Goal: Transaction & Acquisition: Purchase product/service

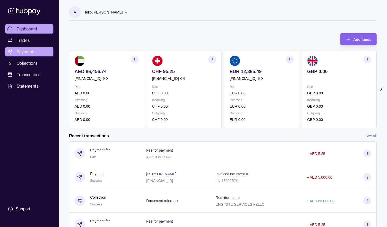
drag, startPoint x: 29, startPoint y: 53, endPoint x: 30, endPoint y: 49, distance: 3.7
click at [29, 52] on span "Payments" at bounding box center [26, 52] width 19 height 6
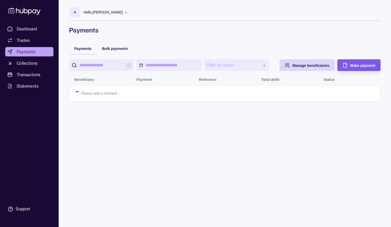
click at [370, 68] on span "Make payment" at bounding box center [362, 66] width 25 height 4
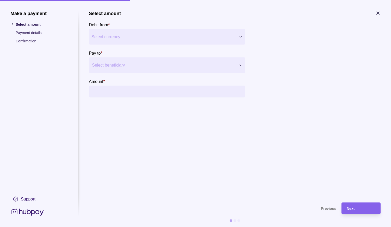
click at [120, 66] on div at bounding box center [163, 64] width 143 height 7
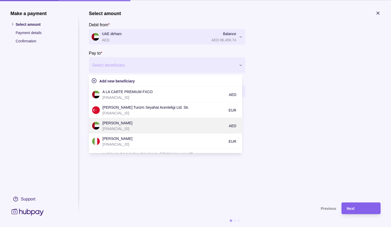
click at [126, 121] on p "[PERSON_NAME]" at bounding box center [164, 123] width 124 height 6
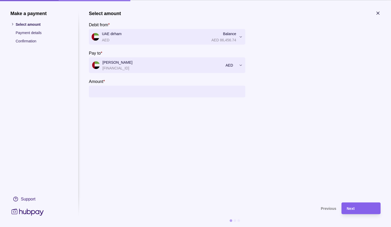
drag, startPoint x: 118, startPoint y: 92, endPoint x: 120, endPoint y: 90, distance: 2.9
click at [118, 91] on input "Amount *" at bounding box center [172, 92] width 141 height 12
click at [139, 92] on input "Amount *" at bounding box center [172, 92] width 141 height 12
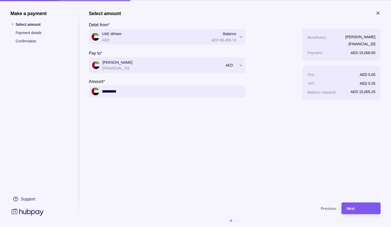
type input "*********"
click at [368, 207] on div "Next" at bounding box center [360, 208] width 29 height 6
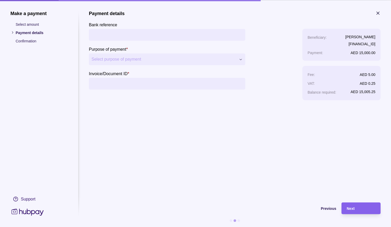
click at [115, 31] on input "Bank reference" at bounding box center [166, 35] width 151 height 12
type input "**********"
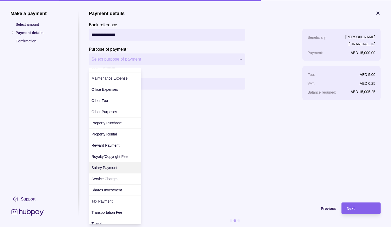
scroll to position [157, 0]
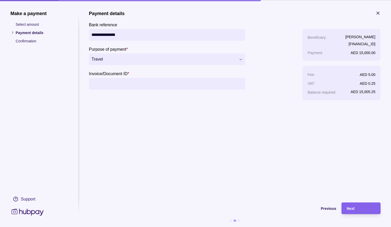
click at [111, 84] on input "Invoice/Document ID *" at bounding box center [166, 84] width 151 height 12
type input "**********"
click at [355, 206] on div "Next" at bounding box center [360, 208] width 29 height 6
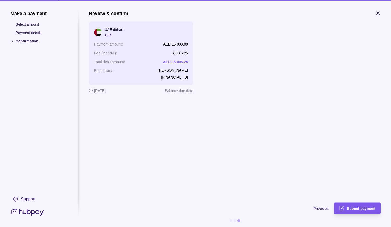
click at [357, 208] on span "Submit payment" at bounding box center [361, 209] width 28 height 4
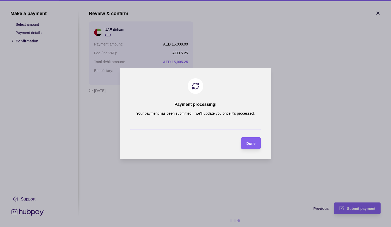
click at [251, 144] on span "Done" at bounding box center [250, 143] width 9 height 4
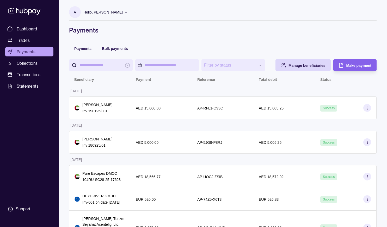
click at [128, 13] on icon at bounding box center [126, 12] width 4 height 4
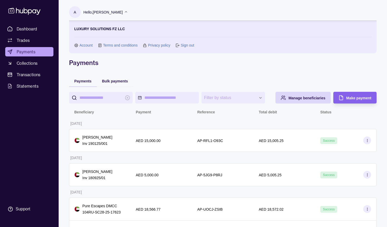
click at [177, 46] on icon at bounding box center [177, 45] width 4 height 4
click at [186, 45] on link "Sign out" at bounding box center [186, 45] width 13 height 6
